Goal: Navigation & Orientation: Find specific page/section

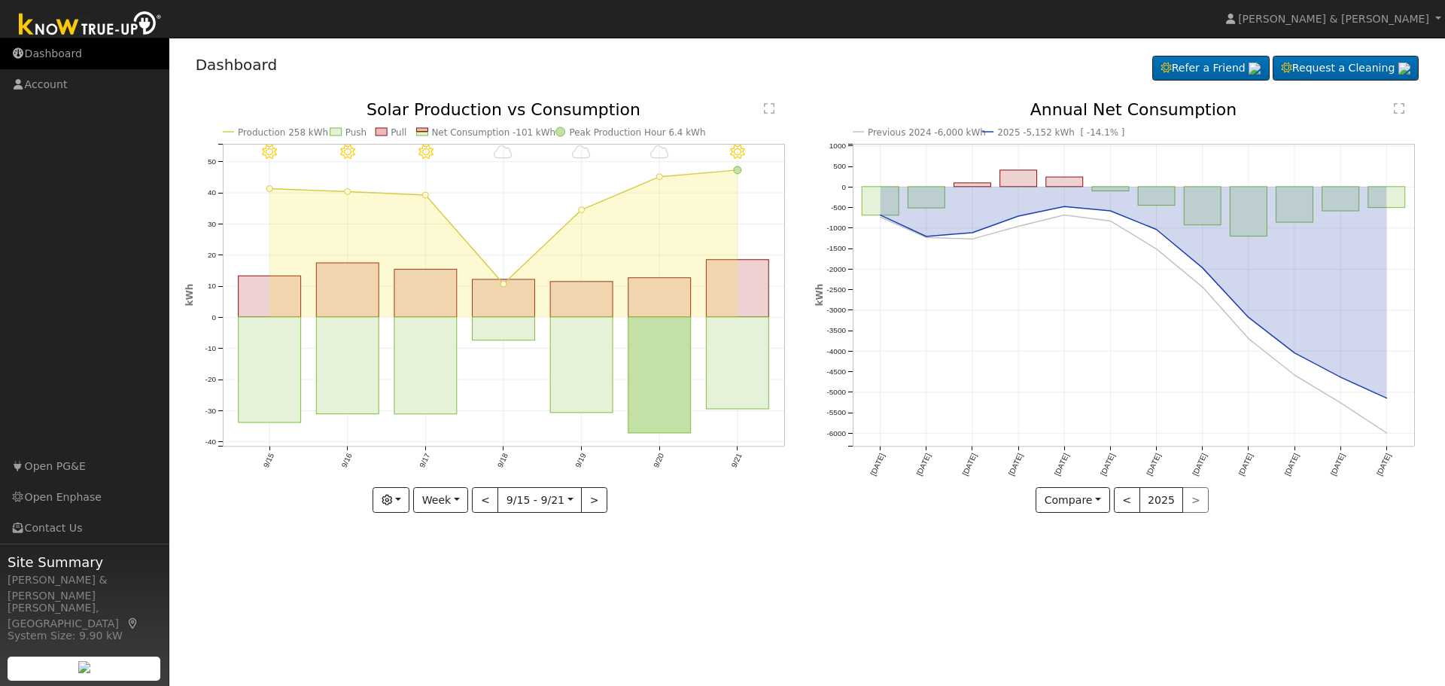
click at [34, 51] on link "Dashboard" at bounding box center [84, 53] width 169 height 31
click at [74, 48] on link "Dashboard" at bounding box center [84, 53] width 169 height 31
